Goal: Information Seeking & Learning: Learn about a topic

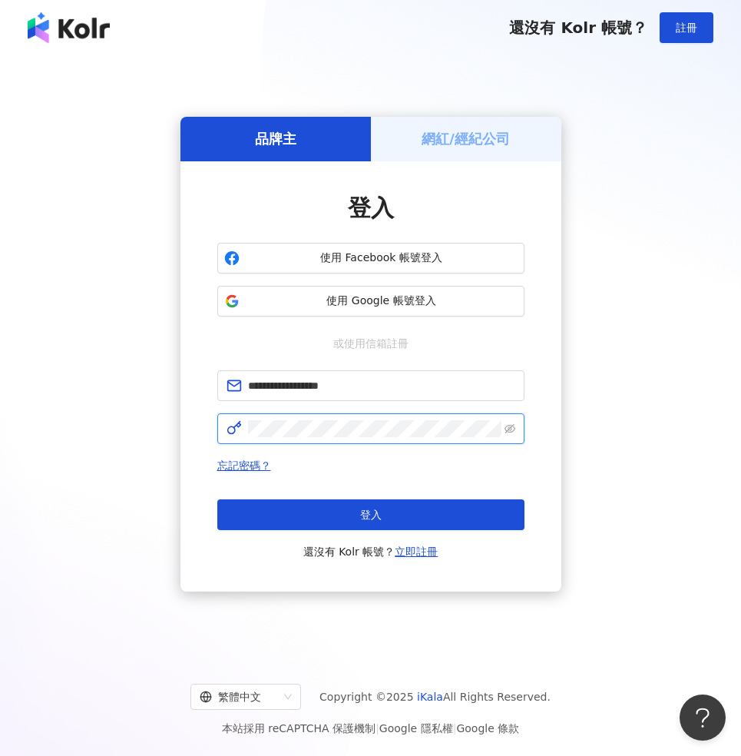
click at [370, 514] on button "登入" at bounding box center [370, 514] width 307 height 31
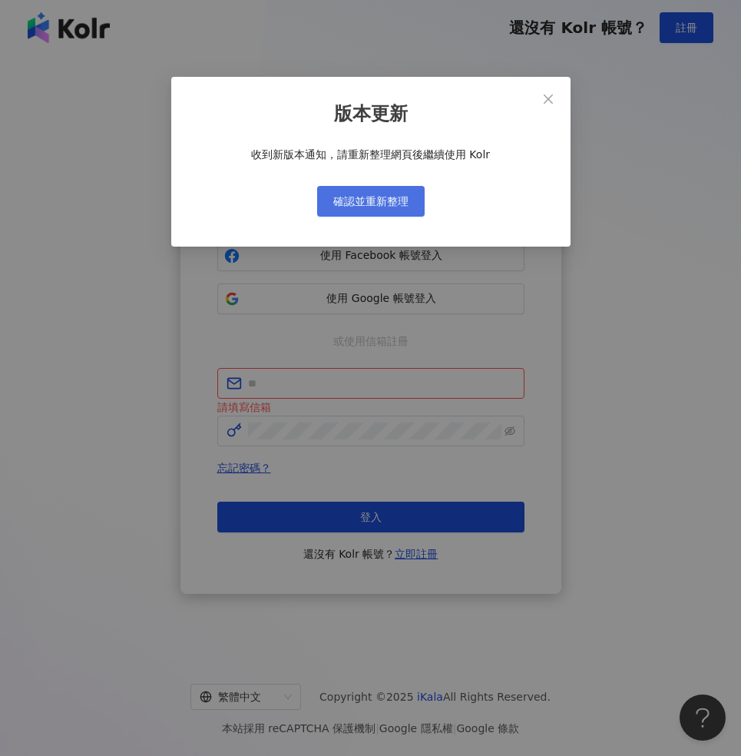
click at [398, 197] on span "確認並重新整理" at bounding box center [370, 201] width 75 height 12
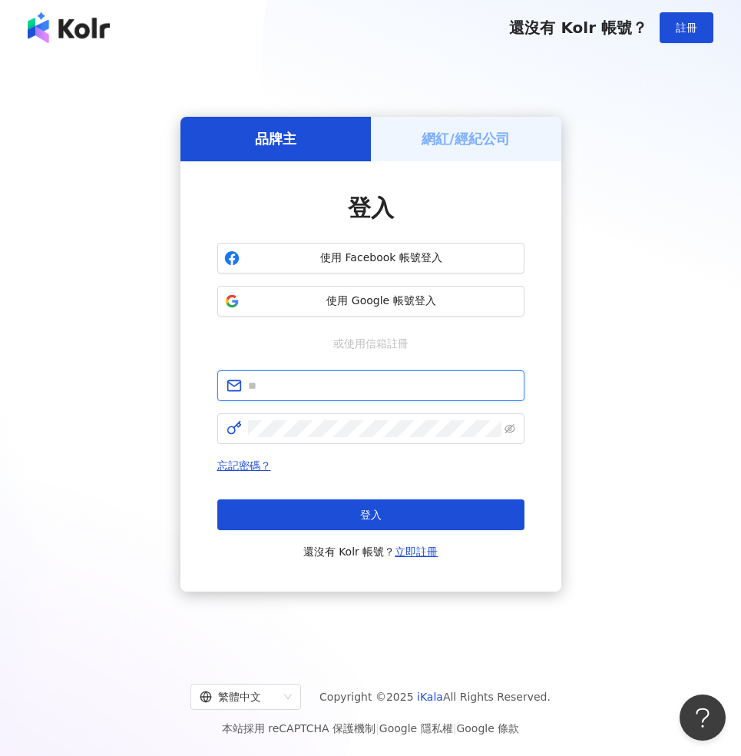
type input "**********"
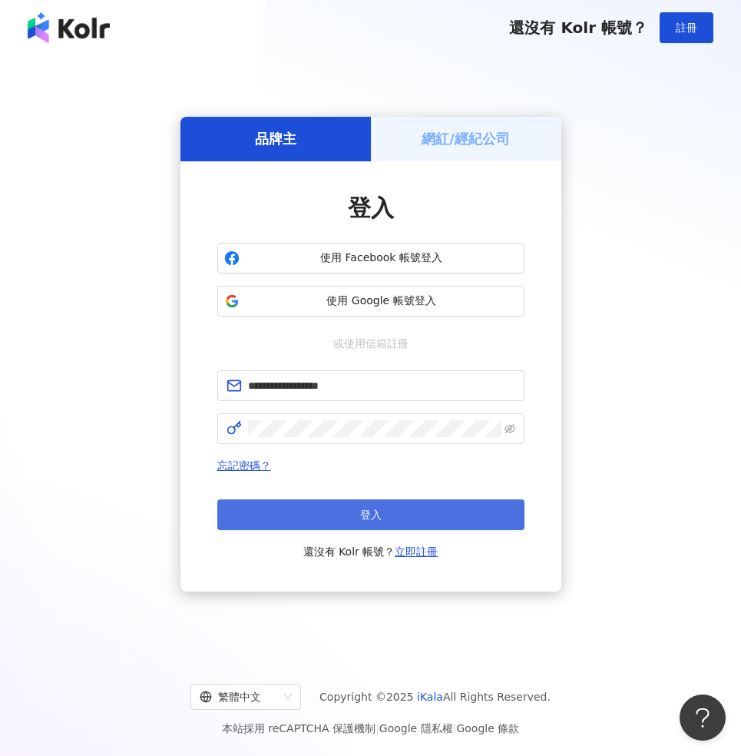
click at [402, 507] on button "登入" at bounding box center [370, 514] width 307 height 31
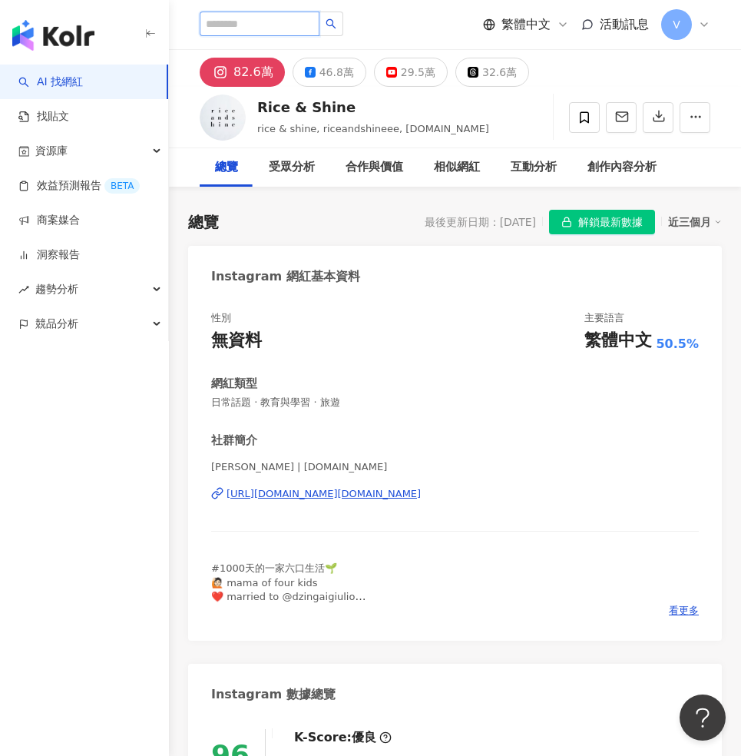
click at [290, 25] on input "search" at bounding box center [260, 24] width 120 height 25
type input "*"
type input "***"
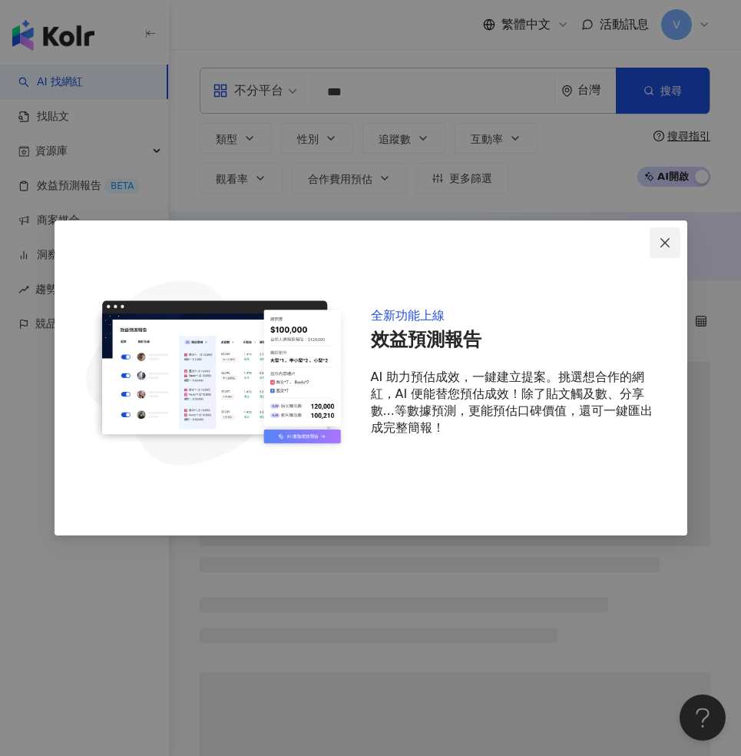
click at [667, 238] on icon "close" at bounding box center [665, 243] width 12 height 12
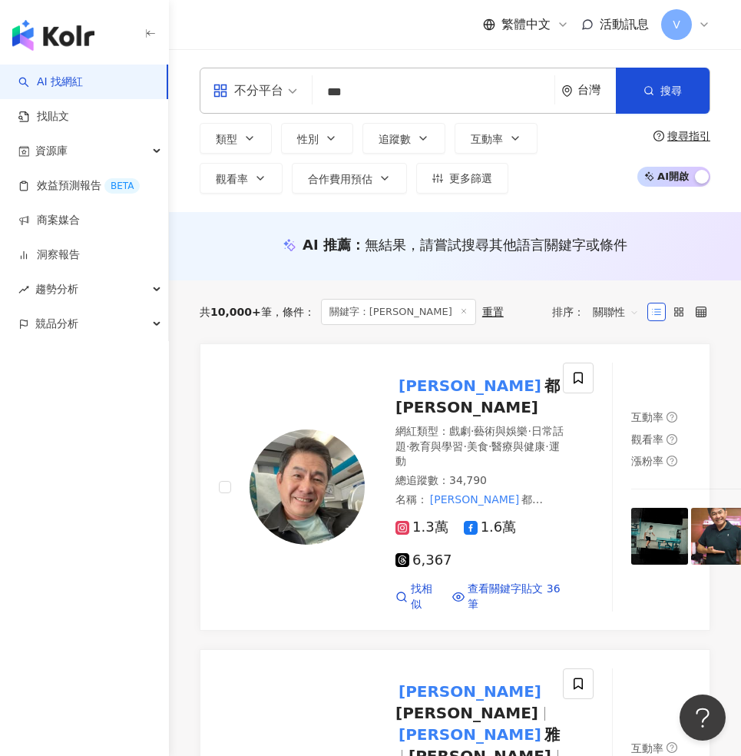
click at [430, 93] on input "***" at bounding box center [434, 92] width 230 height 29
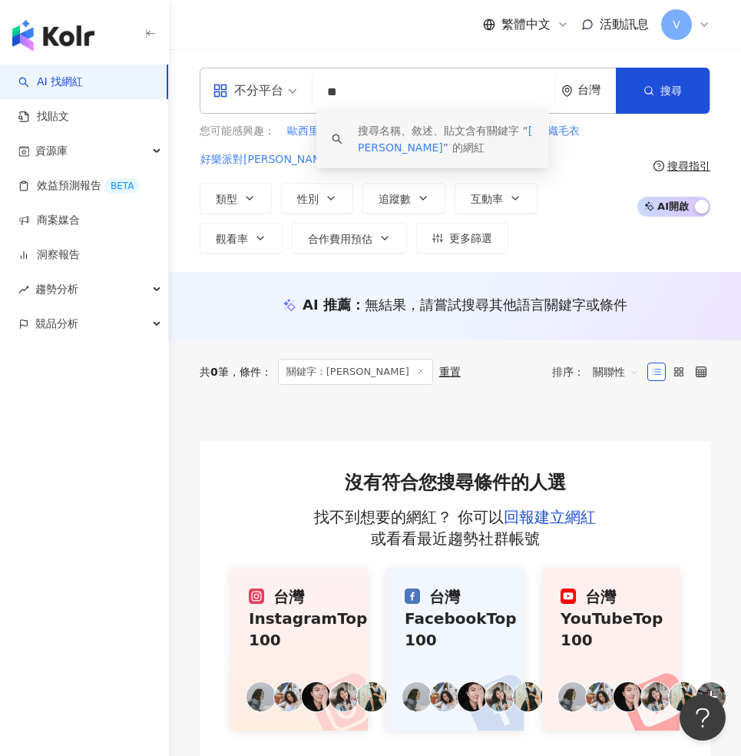
type input "*"
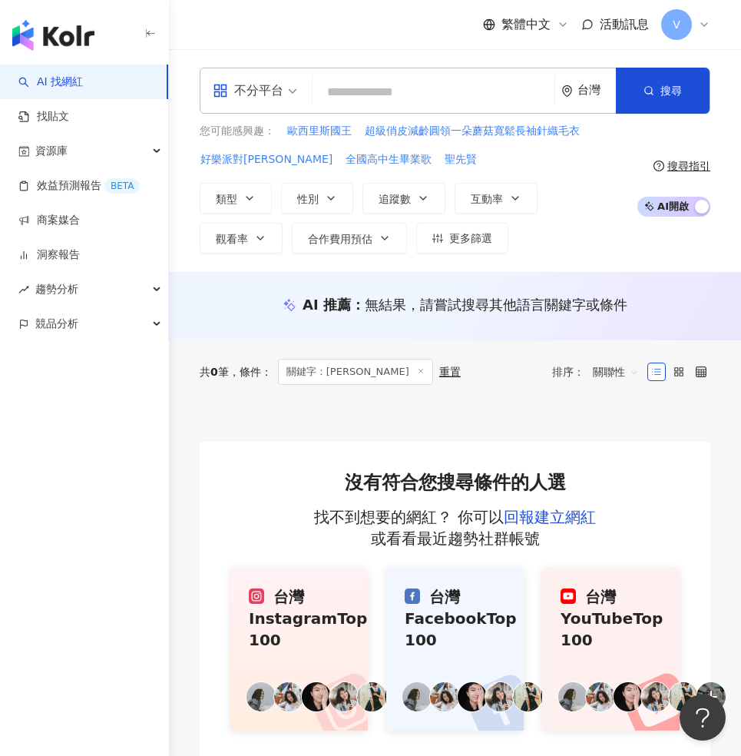
paste input "**********"
type input "**********"
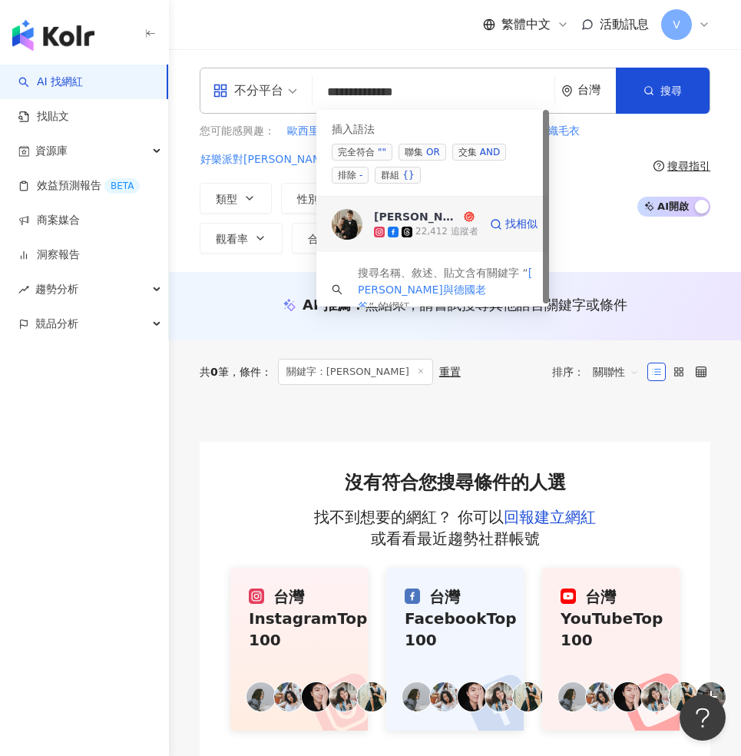
click at [471, 225] on div "22,412 追蹤者" at bounding box center [446, 231] width 63 height 13
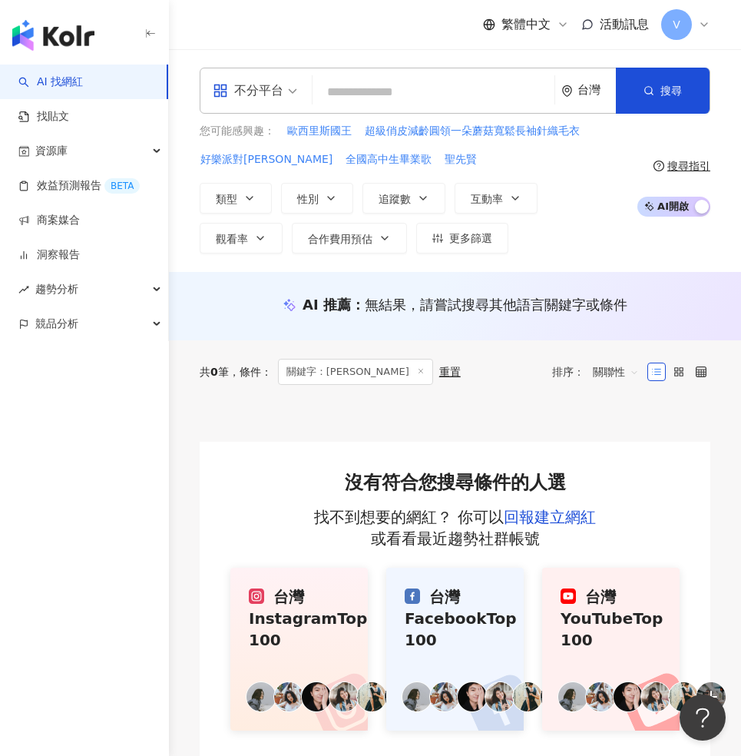
paste input "**********"
type input "**********"
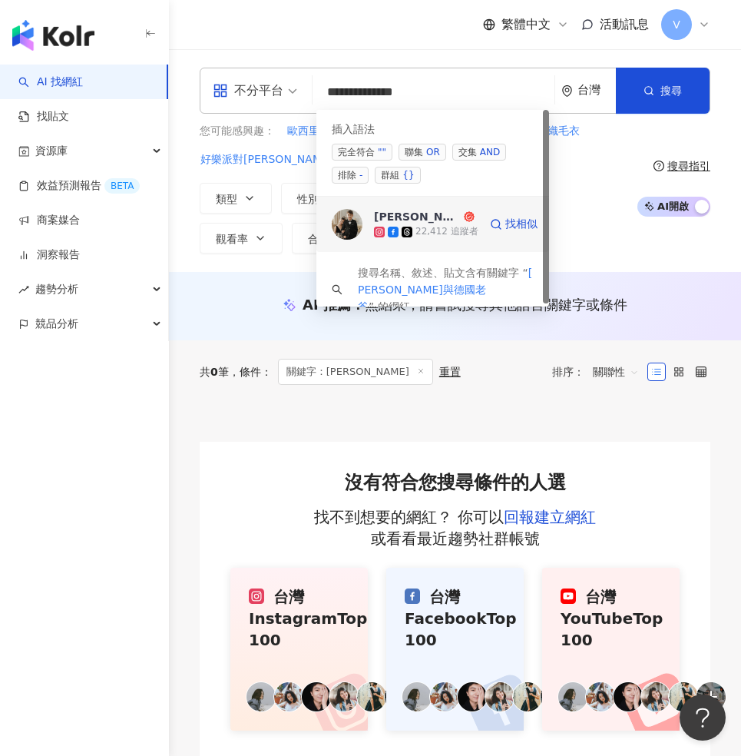
click at [448, 223] on div "Leo&Nina與德國老爸" at bounding box center [417, 216] width 87 height 15
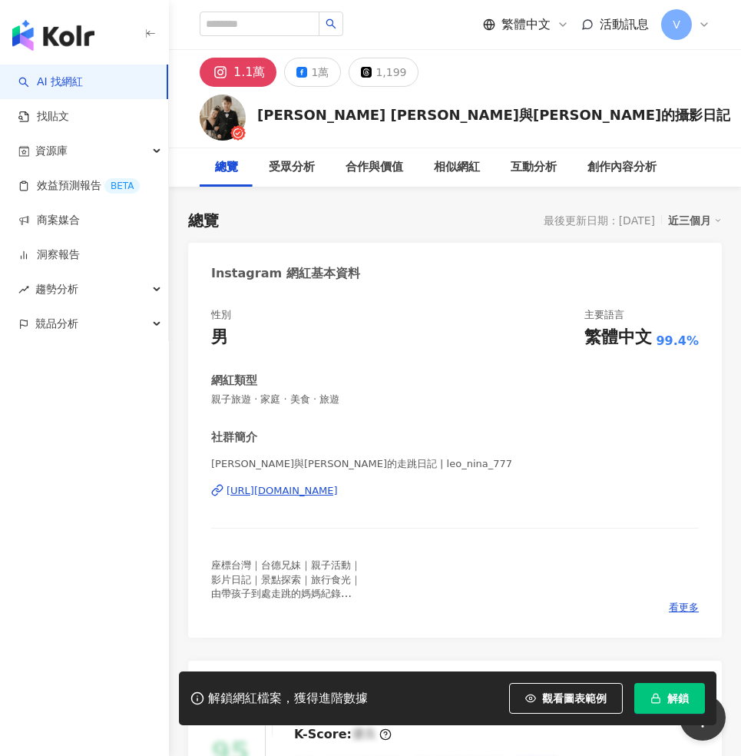
click at [669, 692] on span "解鎖" at bounding box center [678, 698] width 22 height 12
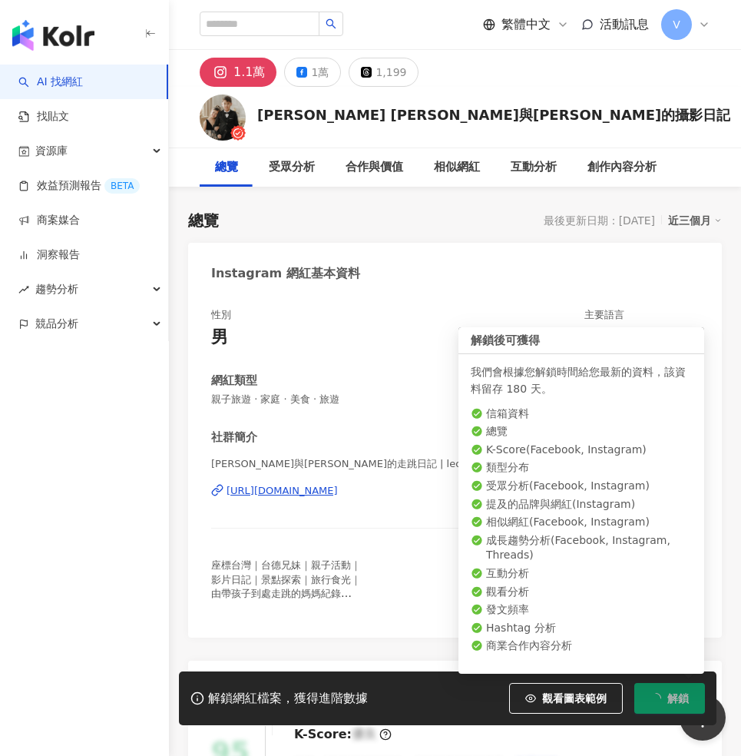
click at [660, 699] on icon "loading" at bounding box center [655, 698] width 11 height 11
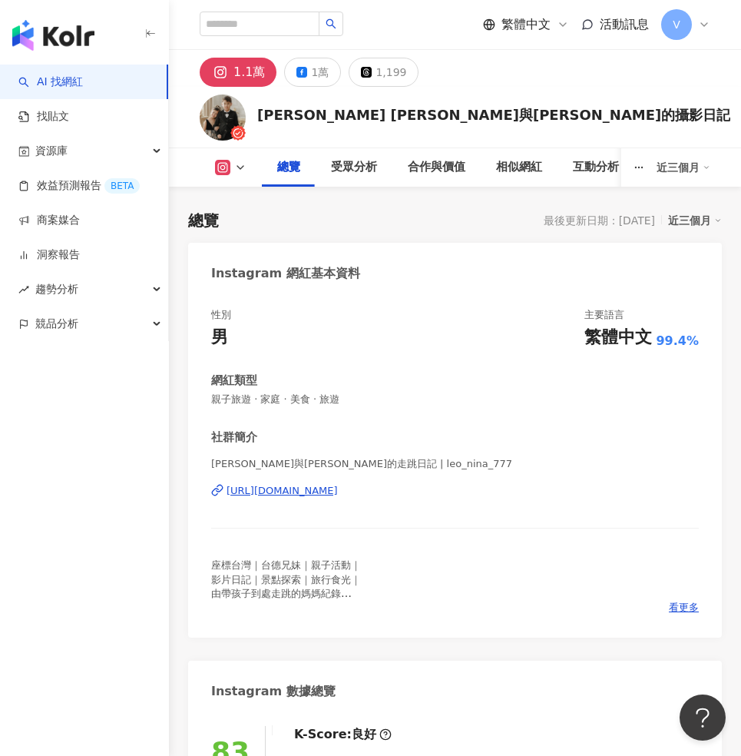
scroll to position [418, 0]
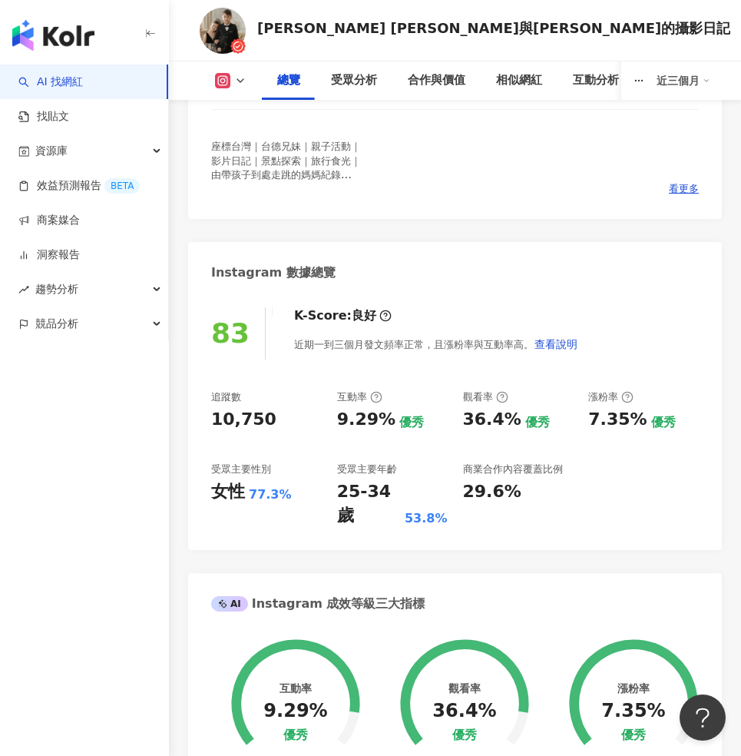
click at [231, 82] on button at bounding box center [231, 80] width 62 height 15
click at [238, 150] on button "Facebook" at bounding box center [255, 145] width 92 height 22
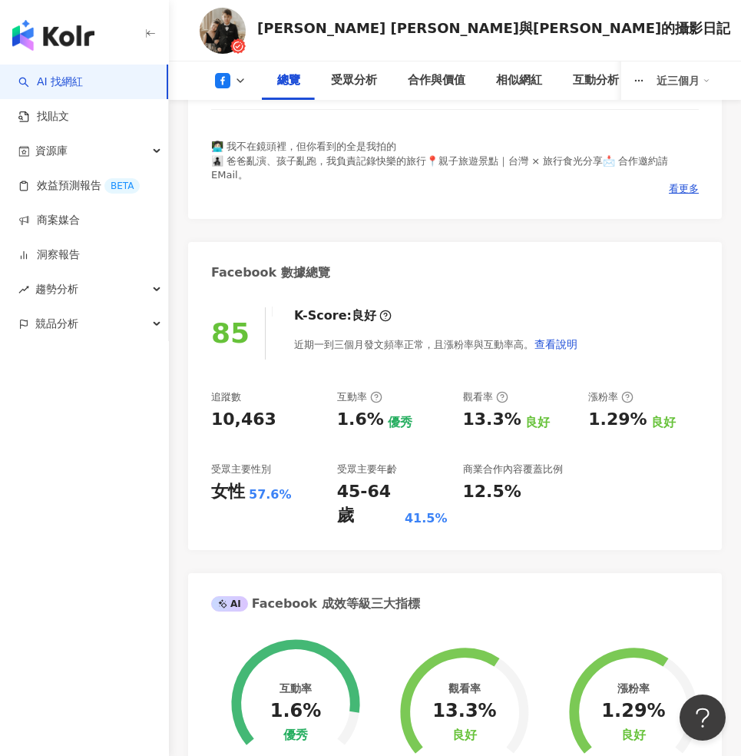
click at [225, 74] on icon at bounding box center [222, 80] width 15 height 15
click at [250, 114] on button "Instagram" at bounding box center [255, 109] width 92 height 22
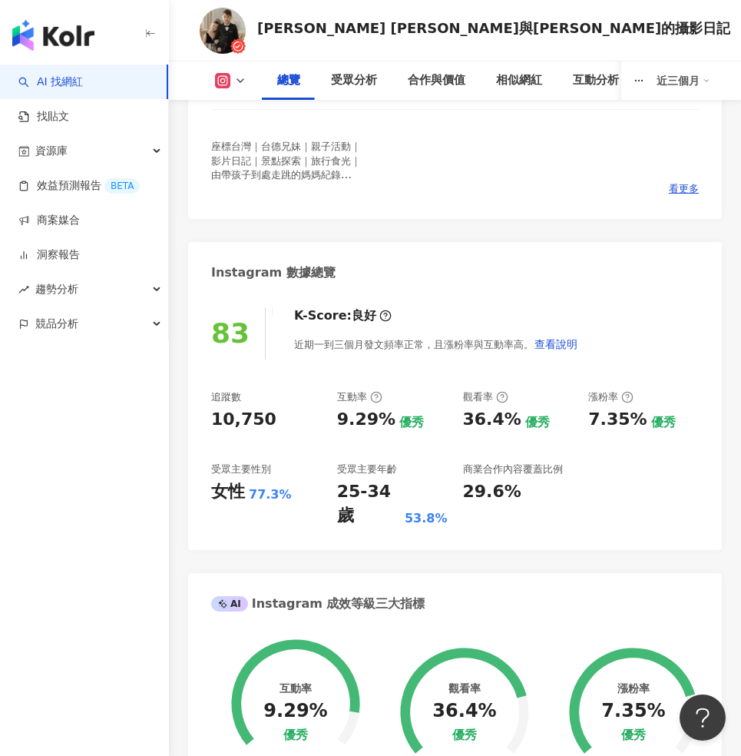
click at [382, 414] on div "9.29%" at bounding box center [366, 420] width 58 height 24
drag, startPoint x: 367, startPoint y: 421, endPoint x: 339, endPoint y: 424, distance: 27.8
click at [339, 424] on div "9.29%" at bounding box center [366, 420] width 58 height 24
drag, startPoint x: 270, startPoint y: 422, endPoint x: 169, endPoint y: 421, distance: 100.6
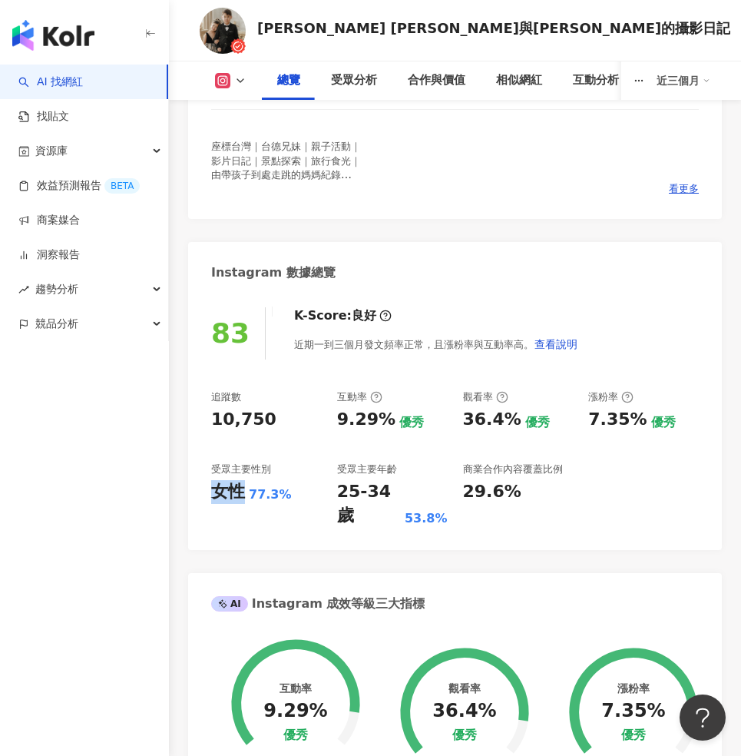
drag, startPoint x: 237, startPoint y: 490, endPoint x: 211, endPoint y: 491, distance: 26.2
click at [211, 491] on div "女性" at bounding box center [228, 492] width 34 height 24
drag, startPoint x: 287, startPoint y: 488, endPoint x: 246, endPoint y: 492, distance: 40.9
click at [246, 492] on div "女性 77.3%" at bounding box center [266, 492] width 111 height 24
copy div "36.4%"
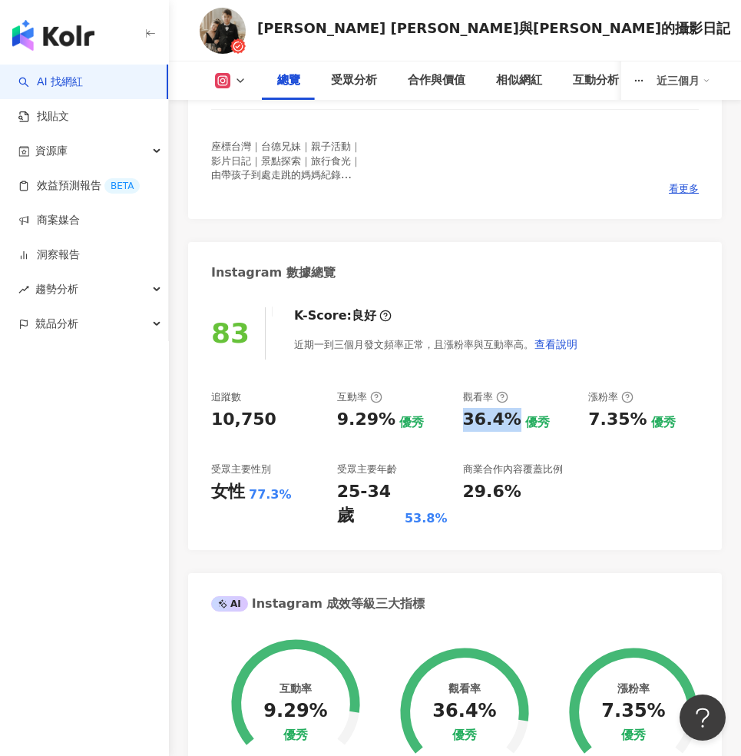
drag, startPoint x: 509, startPoint y: 415, endPoint x: 457, endPoint y: 420, distance: 52.5
click at [457, 420] on div "追蹤數 10,750 互動率 9.29% 優秀 觀看率 36.4% 優秀 漲粉率 7.35% 優秀 受眾主要性別 女性 77.3% 受眾主要年齡 25-34 …" at bounding box center [455, 458] width 488 height 137
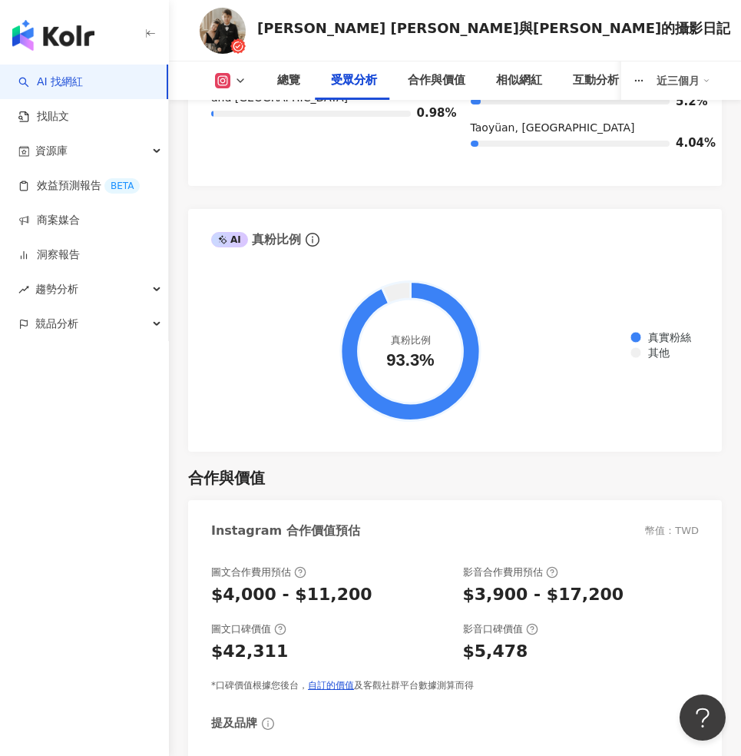
scroll to position [2979, 0]
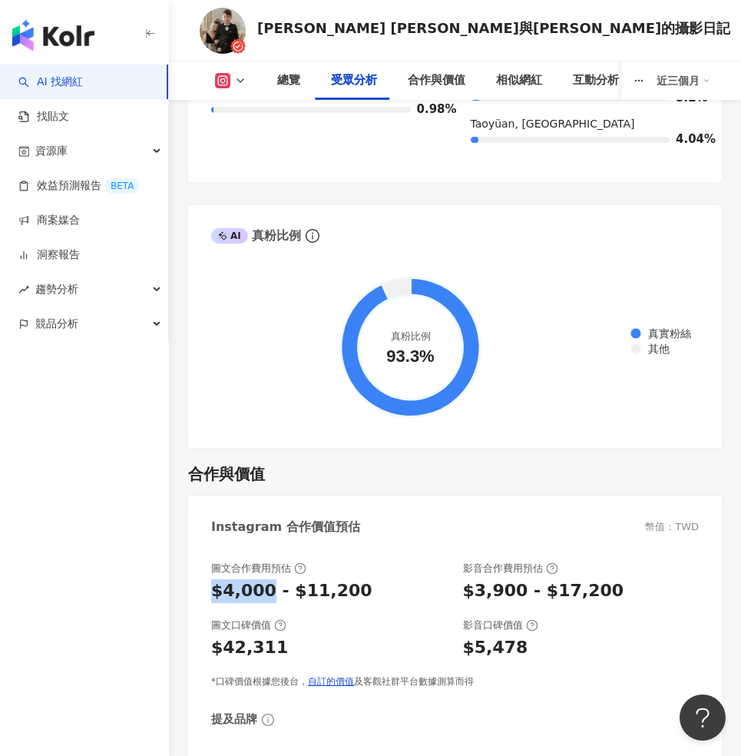
drag, startPoint x: 265, startPoint y: 551, endPoint x: 209, endPoint y: 552, distance: 56.1
click at [209, 552] on div "圖文合作費用預估 $4,000 - $11,200 影音合作費用預估 $3,900 - $17,200 圖文口碑價值 $42,311 影音口碑價值 $5,47…" at bounding box center [455, 709] width 534 height 327
click at [265, 579] on div "$4,000 - $11,200" at bounding box center [291, 591] width 161 height 24
drag, startPoint x: 270, startPoint y: 546, endPoint x: 224, endPoint y: 551, distance: 45.6
click at [224, 579] on div "$4,000 - $11,200" at bounding box center [291, 591] width 161 height 24
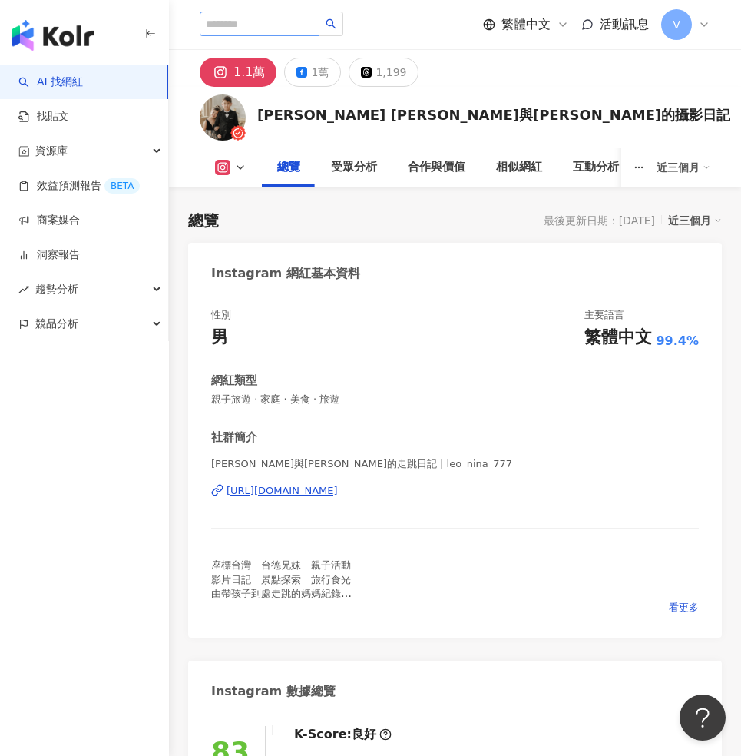
scroll to position [0, 0]
click at [284, 25] on input "search" at bounding box center [260, 24] width 120 height 25
paste input "*********"
type input "*********"
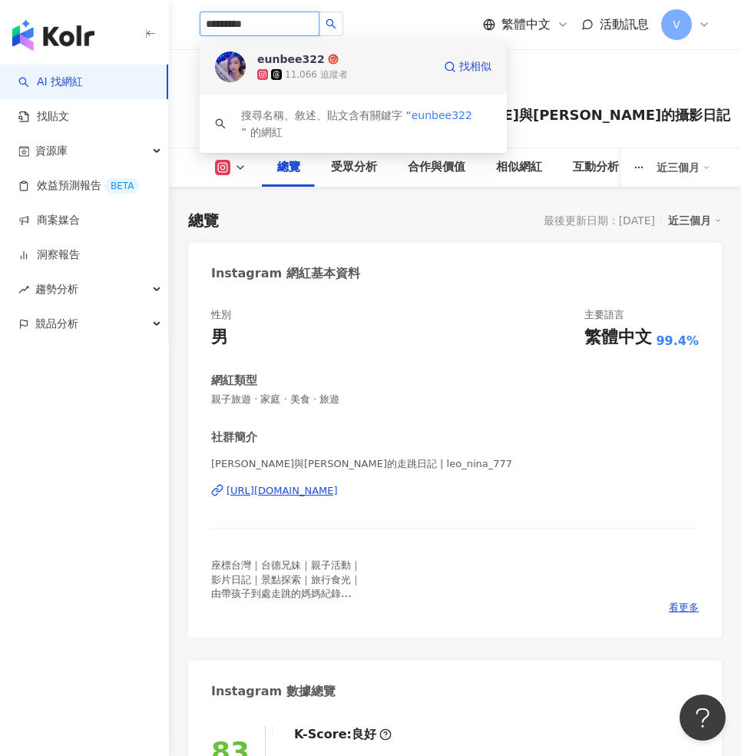
click at [359, 73] on div "11,066 追蹤者" at bounding box center [344, 74] width 175 height 15
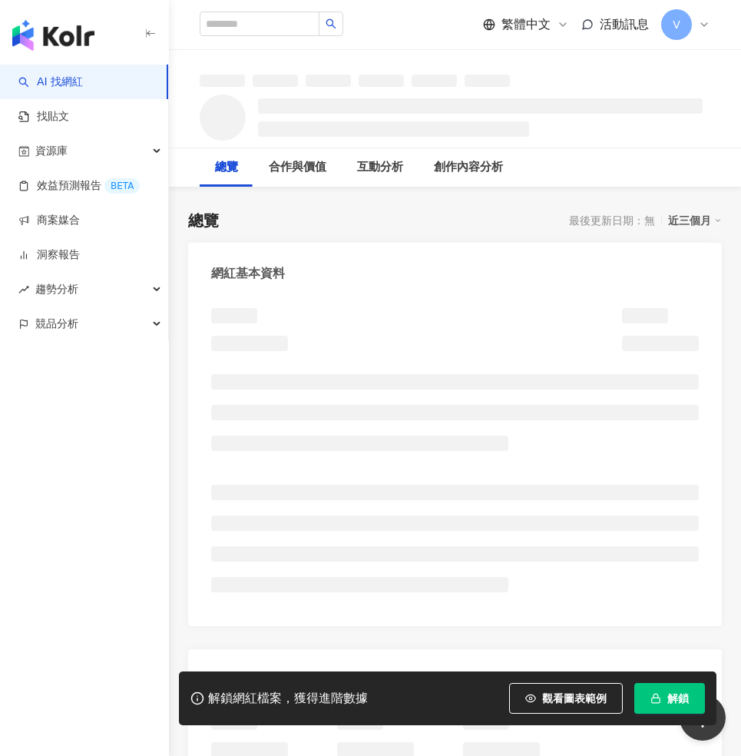
click at [670, 700] on span "解鎖" at bounding box center [678, 698] width 22 height 12
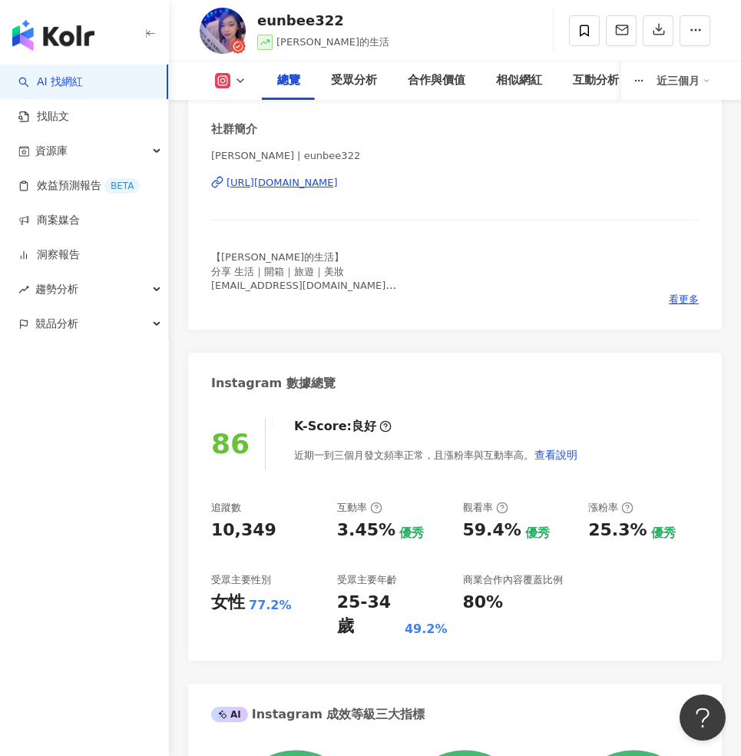
scroll to position [304, 0]
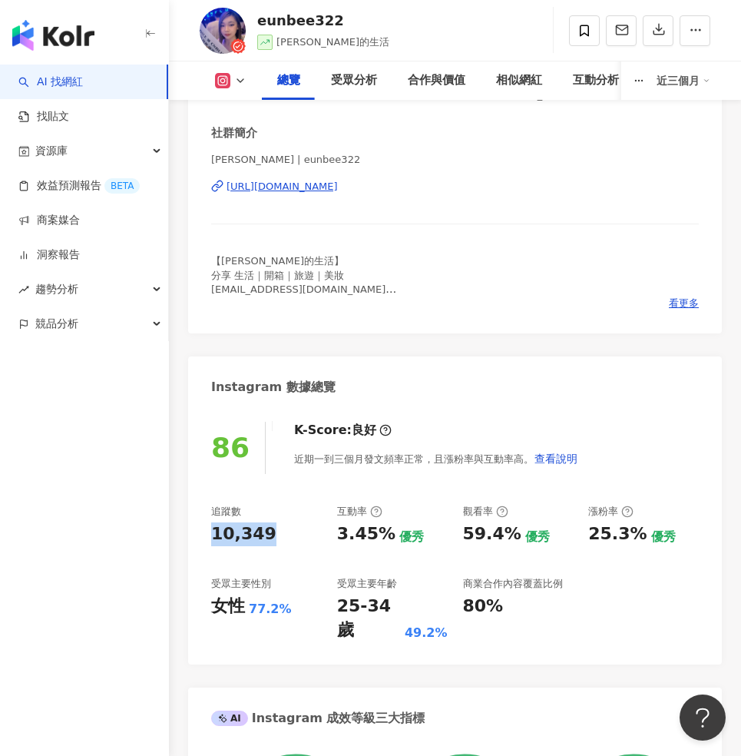
copy div "10,349"
drag, startPoint x: 270, startPoint y: 536, endPoint x: 200, endPoint y: 540, distance: 70.0
click at [200, 540] on div "86 K-Score : 良好 近期一到三個月發文頻率正常，且漲粉率與互動率高。 查看說明 追蹤數 10,349 互動率 3.45% 優秀 觀看率 59.4%…" at bounding box center [455, 535] width 534 height 258
drag, startPoint x: 292, startPoint y: 601, endPoint x: 246, endPoint y: 606, distance: 45.5
click at [246, 606] on div "女性 77.2%" at bounding box center [266, 606] width 111 height 24
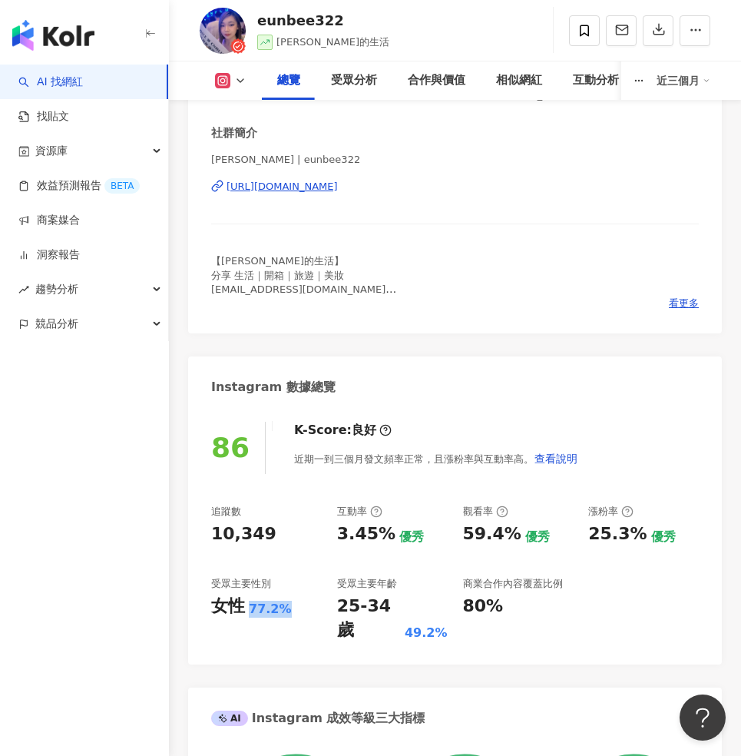
copy div "77.2%"
copy div "3.45%"
drag, startPoint x: 383, startPoint y: 531, endPoint x: 342, endPoint y: 534, distance: 41.6
click at [342, 534] on div "3.45%" at bounding box center [366, 534] width 58 height 24
copy div "59.4%"
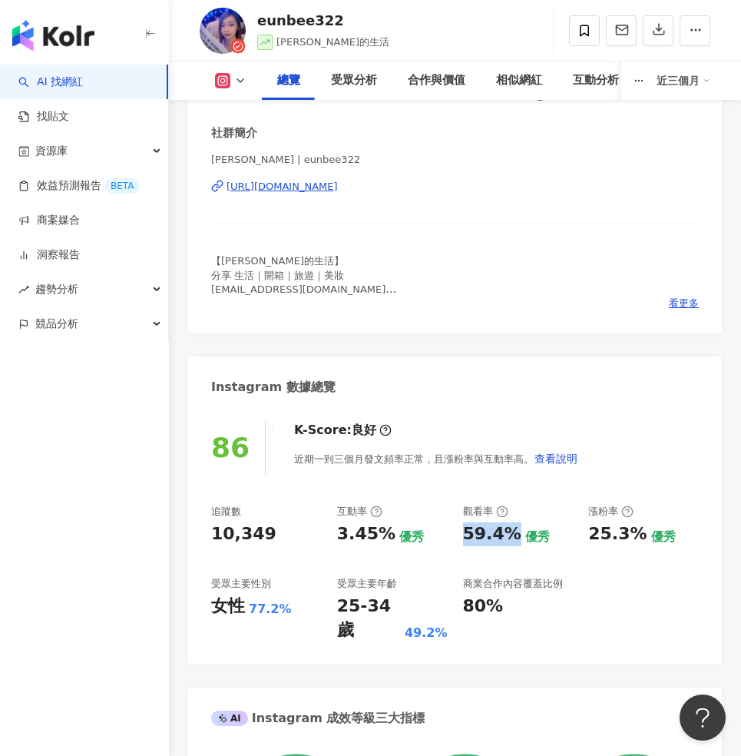
drag, startPoint x: 511, startPoint y: 530, endPoint x: 465, endPoint y: 532, distance: 46.1
click at [465, 532] on div "59.4%" at bounding box center [492, 534] width 58 height 24
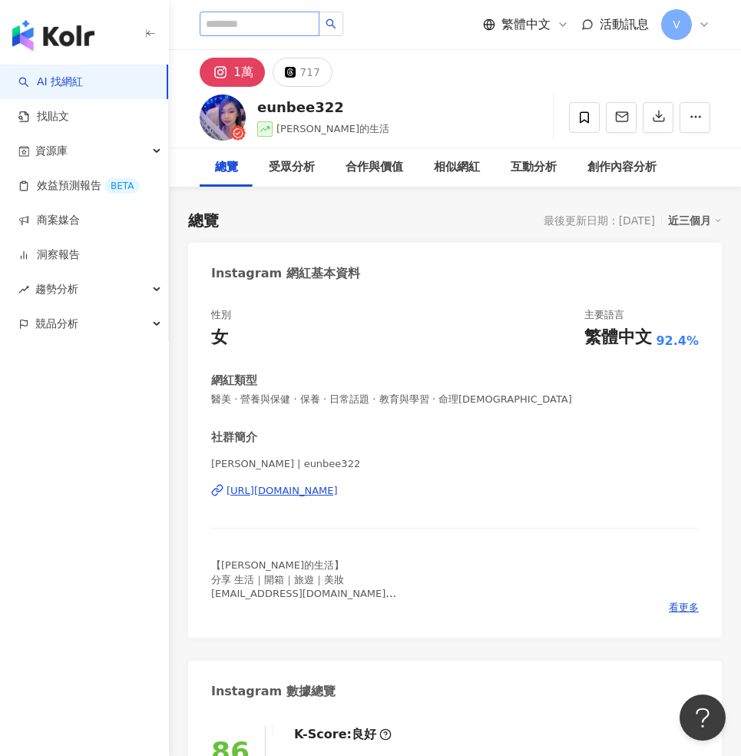
scroll to position [0, 0]
click at [259, 28] on input "search" at bounding box center [260, 24] width 120 height 25
paste input "*********"
type input "*********"
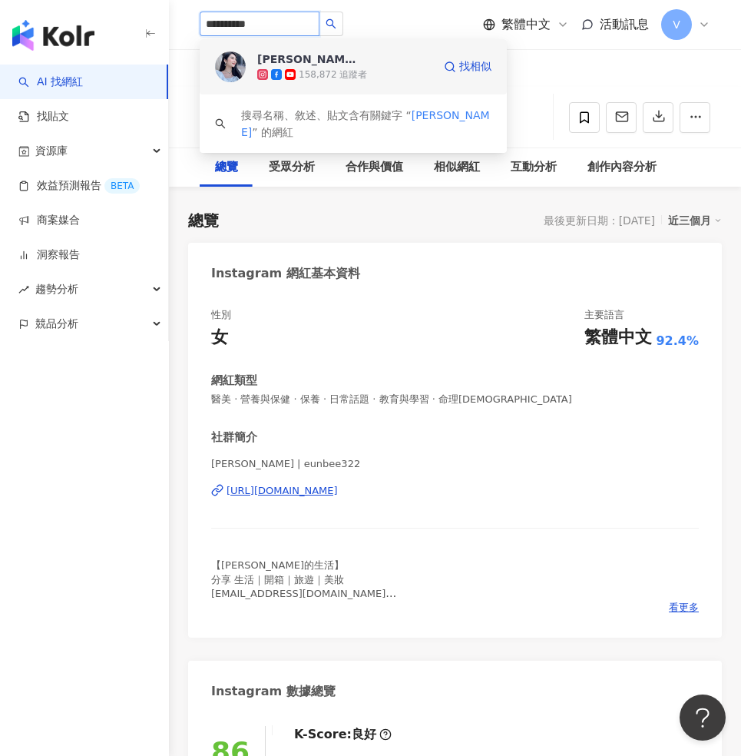
click at [435, 65] on div "Zoe 希希 158,872 追蹤者 找相似" at bounding box center [353, 66] width 307 height 55
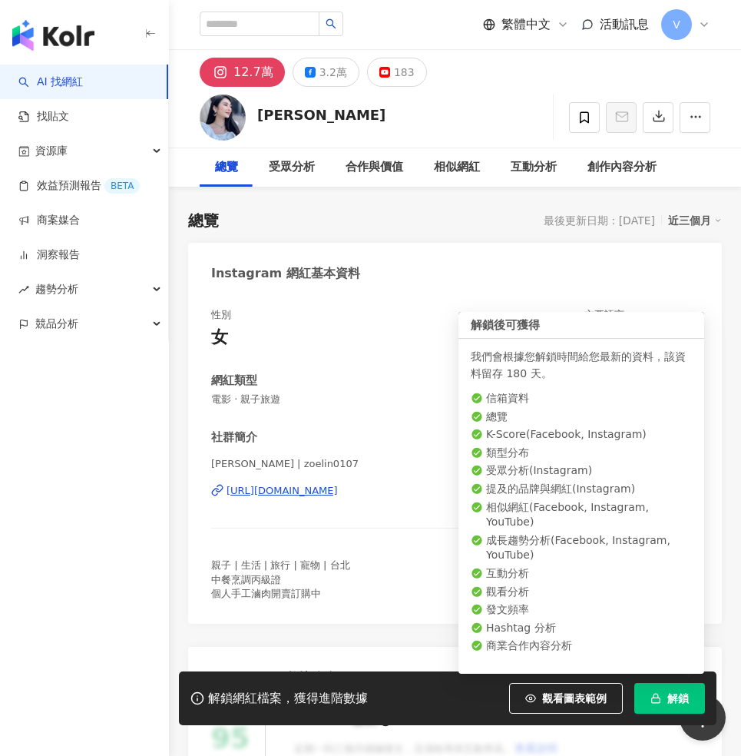
click at [677, 696] on span "解鎖" at bounding box center [678, 698] width 22 height 12
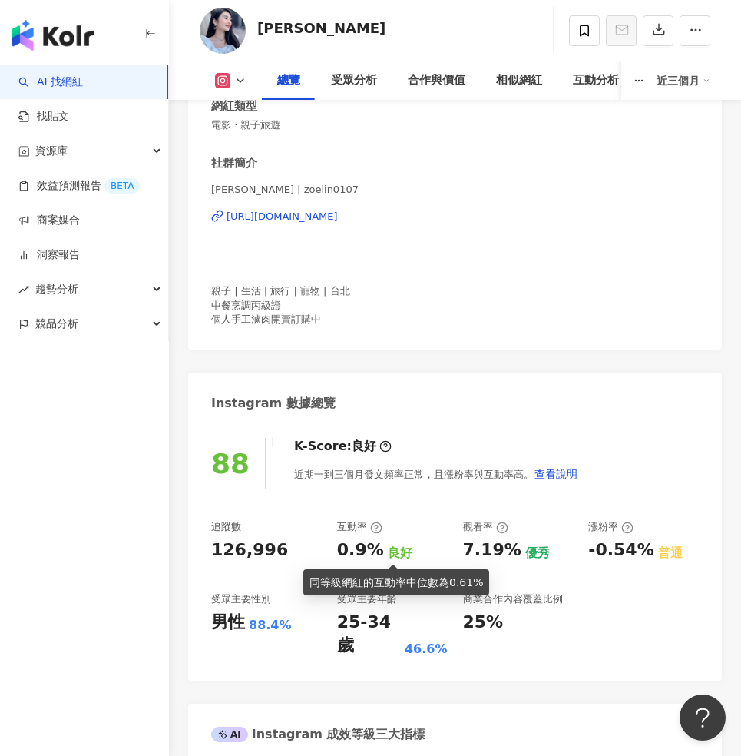
scroll to position [274, 0]
click at [238, 82] on icon at bounding box center [240, 80] width 12 height 12
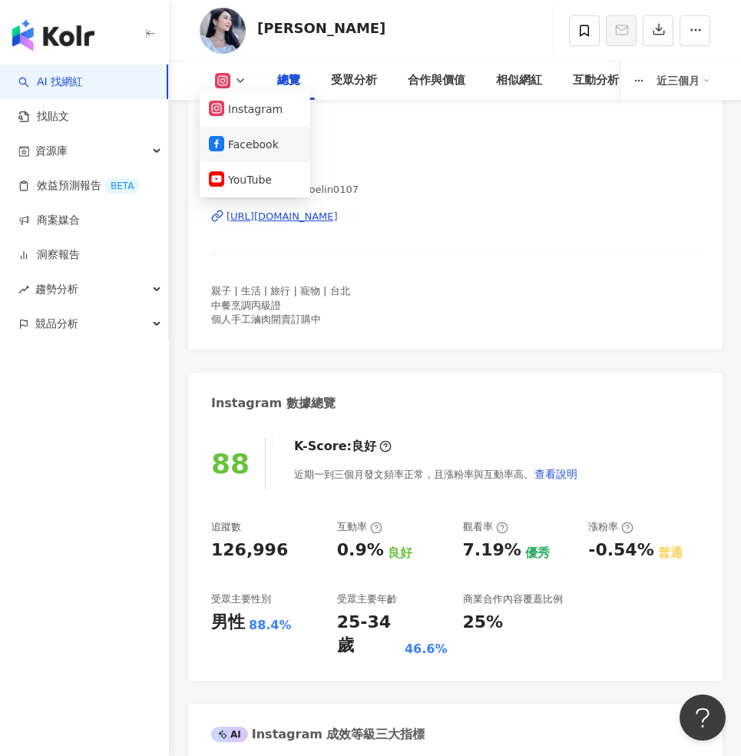
click at [254, 141] on button "Facebook" at bounding box center [255, 145] width 92 height 22
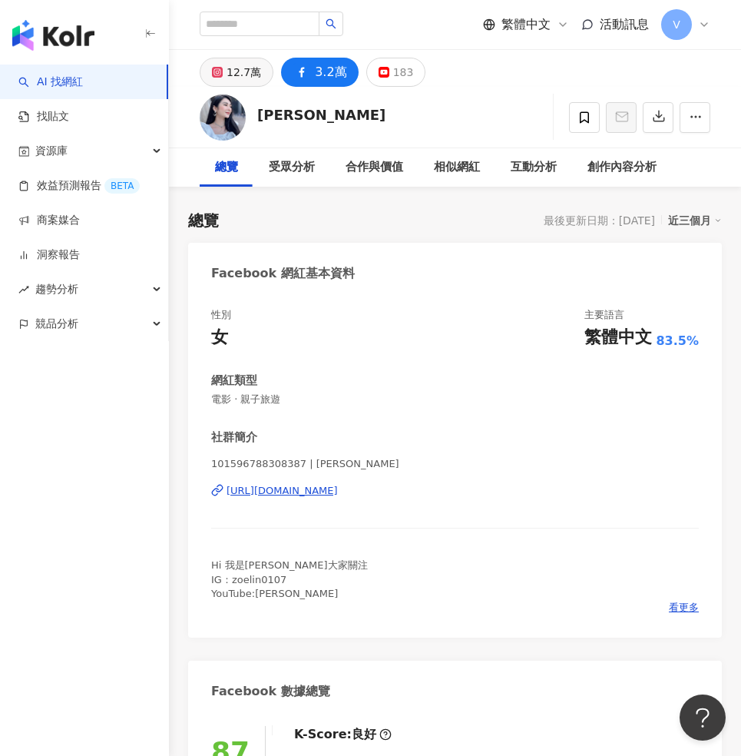
click at [243, 76] on div "12.7萬" at bounding box center [244, 72] width 35 height 22
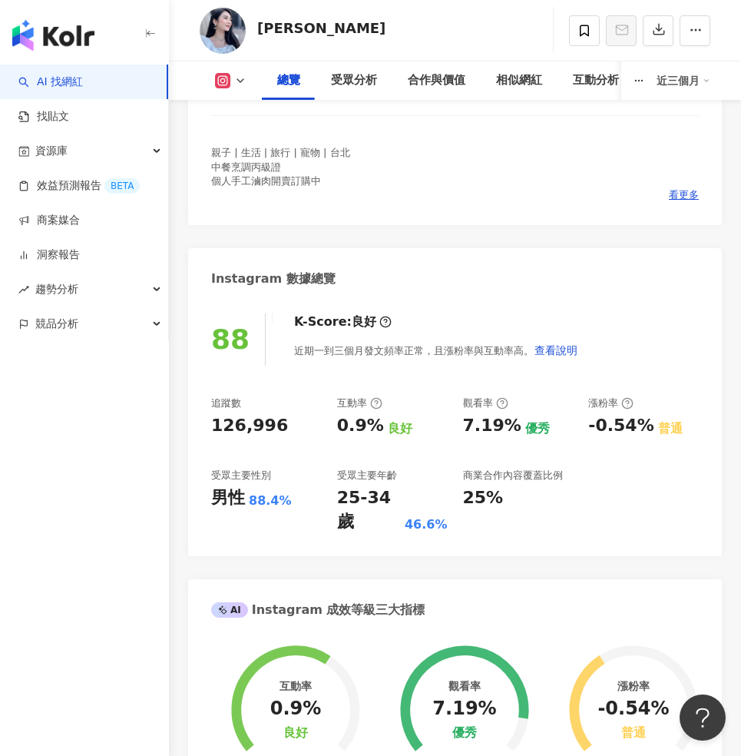
scroll to position [416, 0]
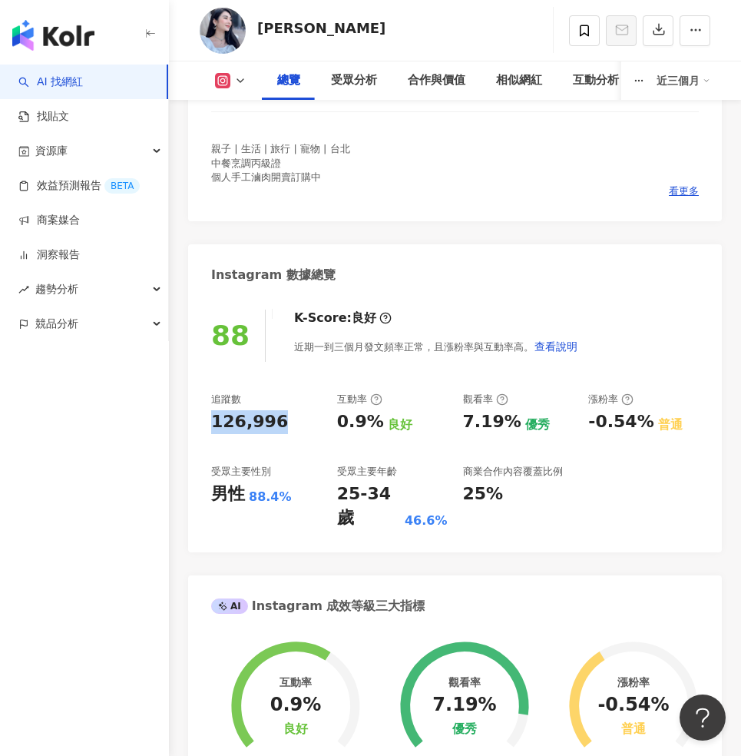
copy div "126,996"
drag, startPoint x: 282, startPoint y: 418, endPoint x: 193, endPoint y: 424, distance: 89.3
click at [193, 424] on div "88 K-Score : 良好 近期一到三個月發文頻率正常，且漲粉率與互動率高。 查看說明 追蹤數 126,996 互動率 0.9% 良好 觀看率 7.19%…" at bounding box center [455, 423] width 534 height 258
copy div "88.4%"
drag, startPoint x: 285, startPoint y: 495, endPoint x: 247, endPoint y: 496, distance: 37.6
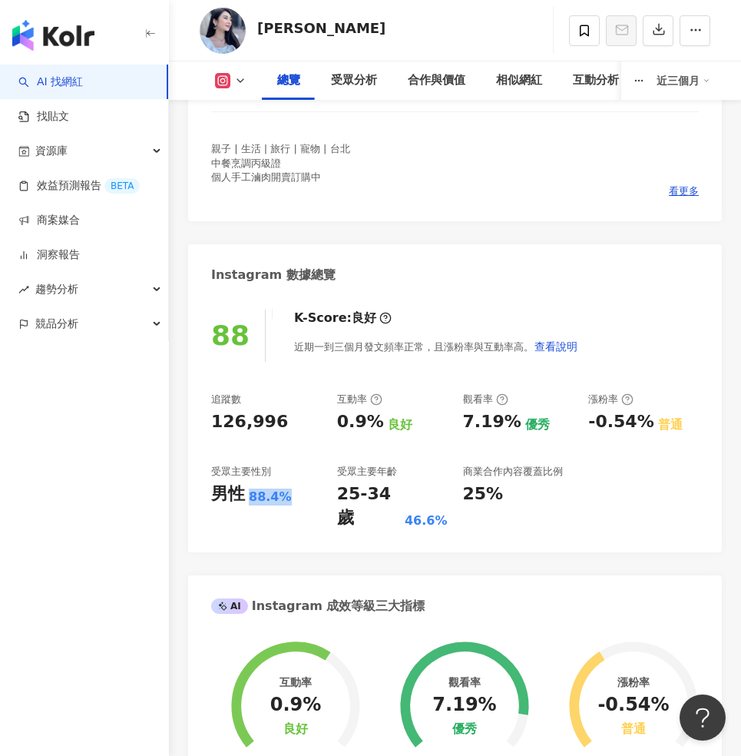
click at [249, 496] on div "88.4%" at bounding box center [270, 496] width 43 height 17
copy div "0.9%"
drag, startPoint x: 374, startPoint y: 419, endPoint x: 333, endPoint y: 420, distance: 40.7
click at [333, 420] on div "追蹤數 126,996 互動率 0.9% 良好 觀看率 7.19% 優秀 漲粉率 -0.54% 普通 受眾主要性別 男性 88.4% 受眾主要年齡 25-34…" at bounding box center [455, 460] width 488 height 137
copy div "7.19%"
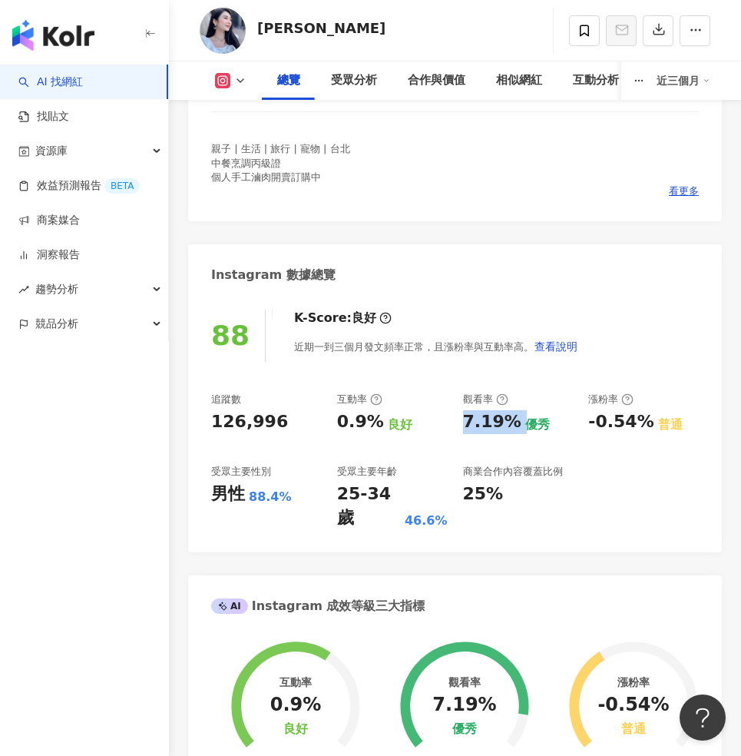
drag, startPoint x: 514, startPoint y: 417, endPoint x: 462, endPoint y: 426, distance: 52.3
click at [463, 426] on div "7.19% 優秀" at bounding box center [518, 422] width 111 height 24
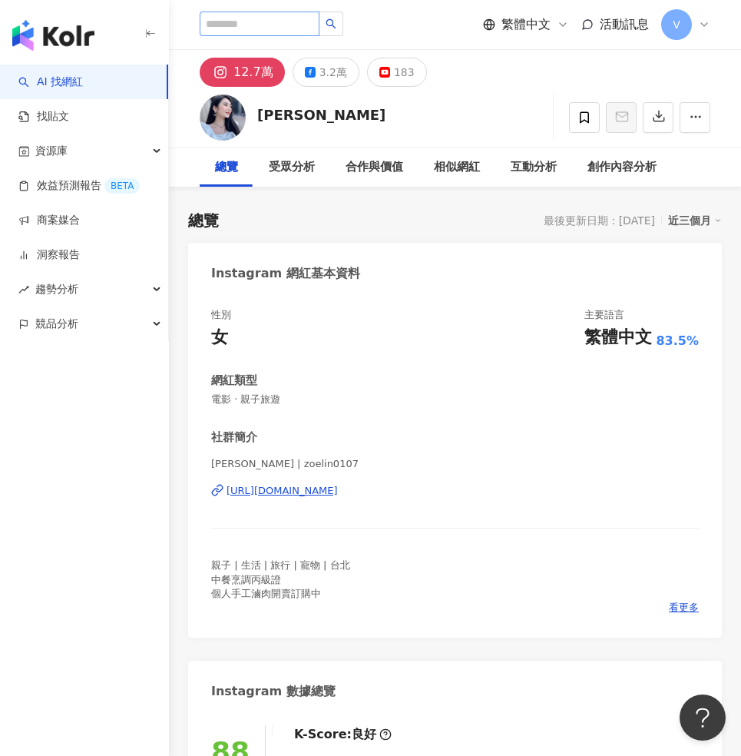
scroll to position [0, 0]
click at [281, 25] on input "search" at bounding box center [260, 24] width 120 height 25
paste input "**********"
type input "**********"
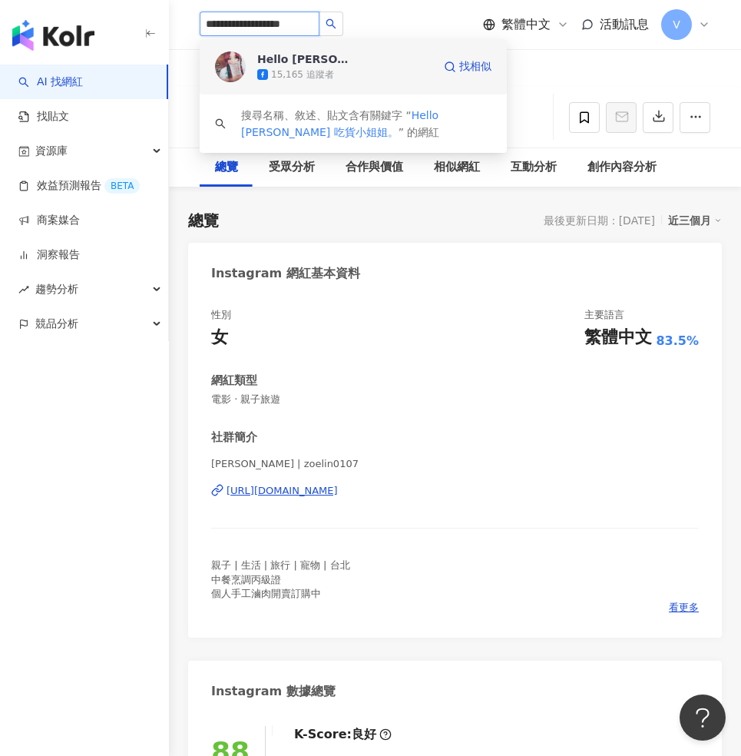
click at [382, 65] on div "Hello Cutie 吃貨小姐姐。 15,165 追蹤者" at bounding box center [344, 66] width 175 height 31
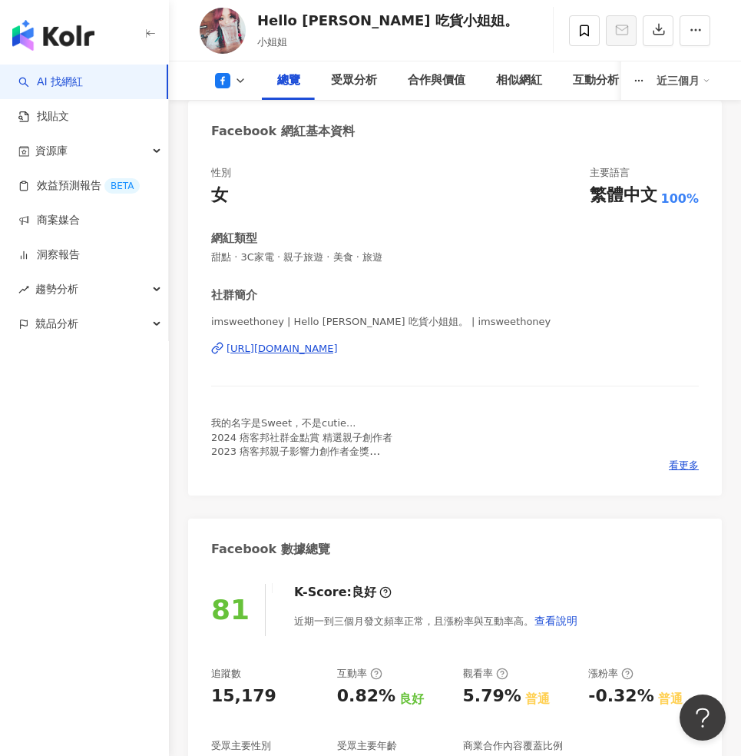
scroll to position [304, 0]
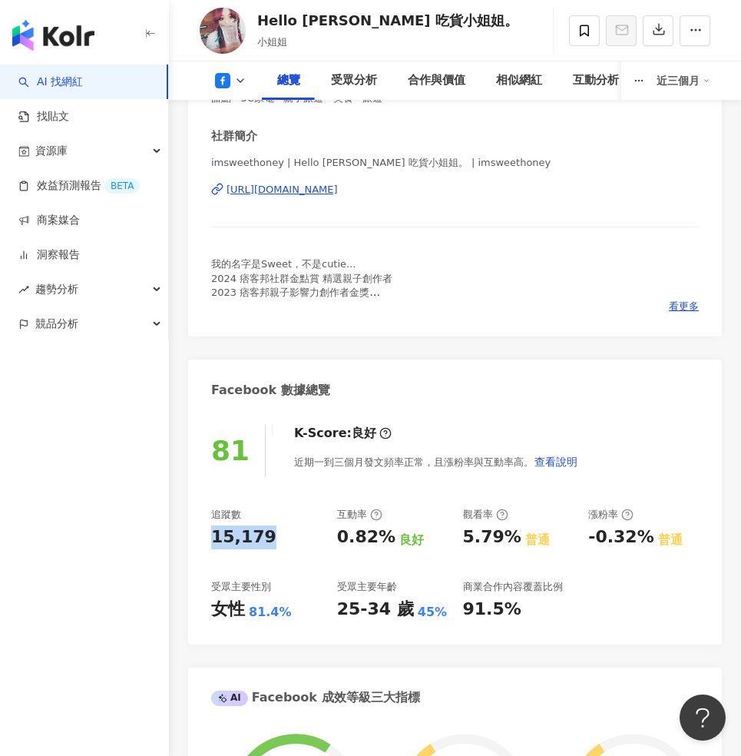
drag, startPoint x: 263, startPoint y: 531, endPoint x: 196, endPoint y: 539, distance: 68.0
click at [196, 539] on div "81 K-Score : 良好 近期一到三個月發文頻率正常，且漲粉率與互動率高。 查看說明 追蹤數 15,179 互動率 0.82% 良好 觀看率 5.79%…" at bounding box center [455, 526] width 534 height 234
copy div "15,179"
copy div "81.4%"
drag, startPoint x: 285, startPoint y: 611, endPoint x: 249, endPoint y: 610, distance: 36.1
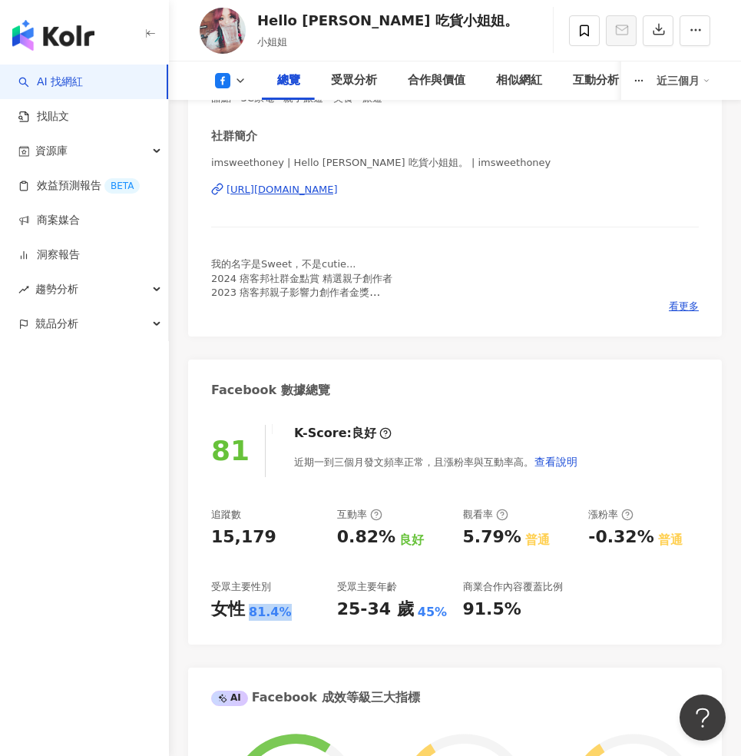
click at [249, 610] on div "81.4%" at bounding box center [270, 612] width 43 height 17
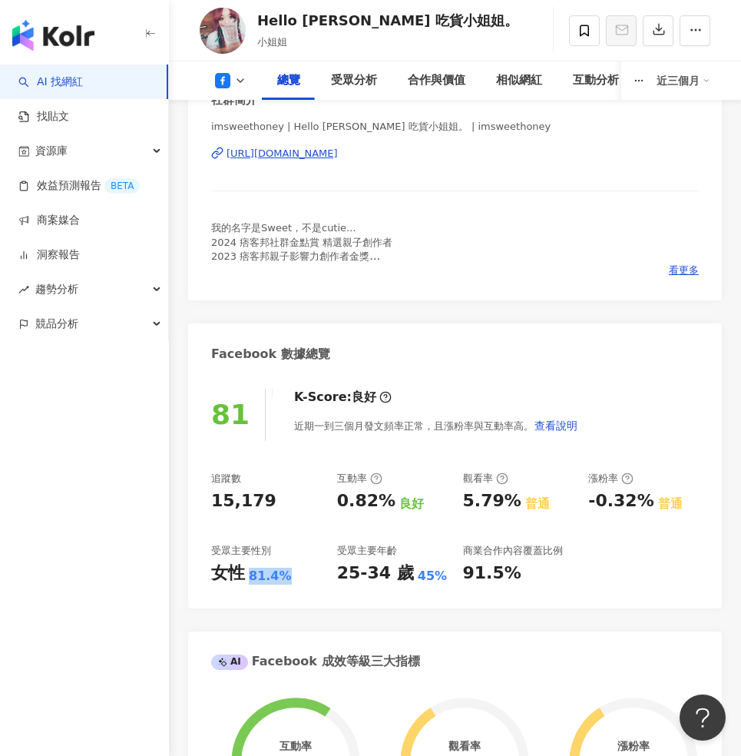
scroll to position [340, 0]
copy div "0.82%"
drag, startPoint x: 387, startPoint y: 498, endPoint x: 332, endPoint y: 506, distance: 55.2
click at [332, 506] on div "追蹤數 15,179 互動率 0.82% 良好 觀看率 5.79% 普通 漲粉率 -0.32% 普通 受眾主要性別 女性 81.4% 受眾主要年齡 25-34…" at bounding box center [455, 528] width 488 height 114
copy div "5.79%"
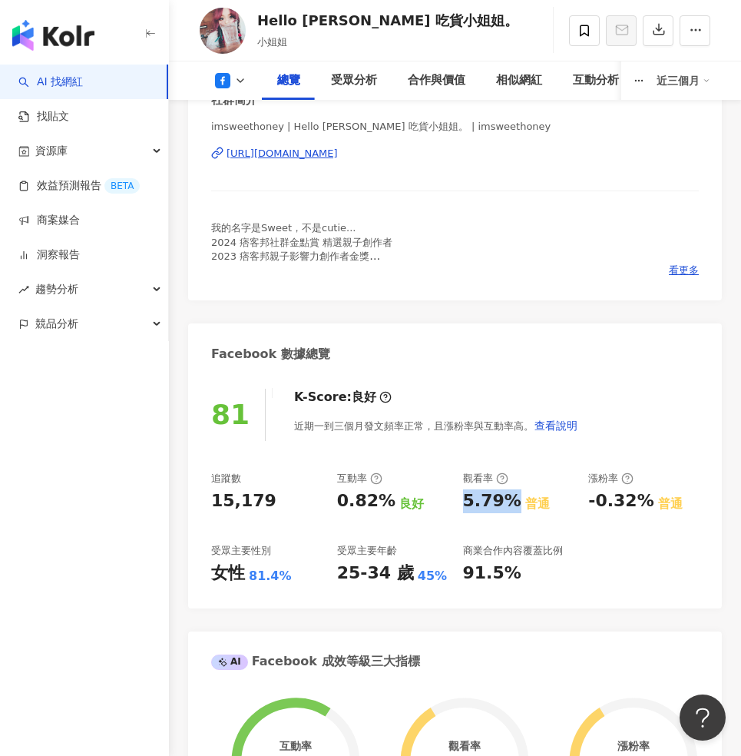
drag, startPoint x: 511, startPoint y: 500, endPoint x: 461, endPoint y: 499, distance: 49.9
click at [461, 499] on div "追蹤數 15,179 互動率 0.82% 良好 觀看率 5.79% 普通 漲粉率 -0.32% 普通 受眾主要性別 女性 81.4% 受眾主要年齡 25-34…" at bounding box center [455, 528] width 488 height 114
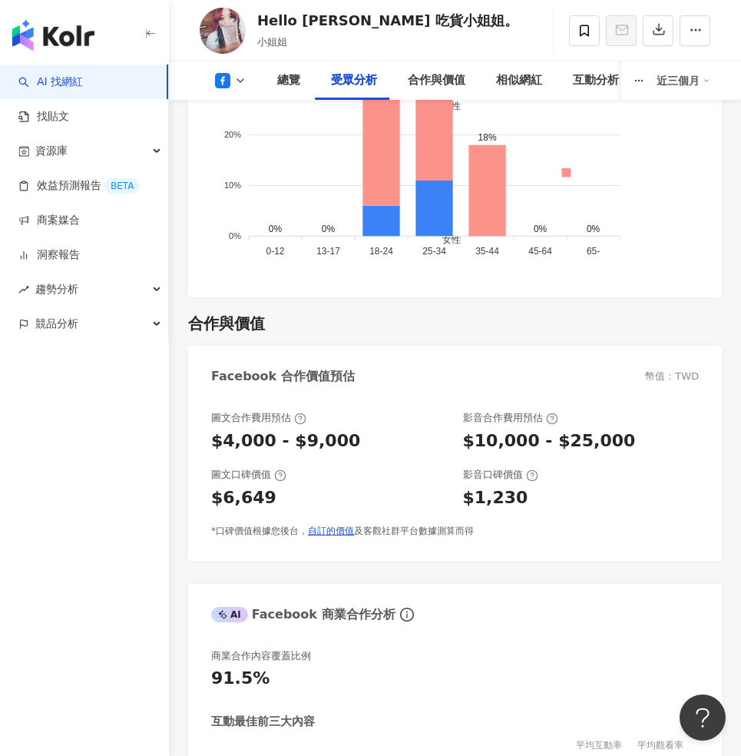
scroll to position [2451, 0]
